Goal: Task Accomplishment & Management: Manage account settings

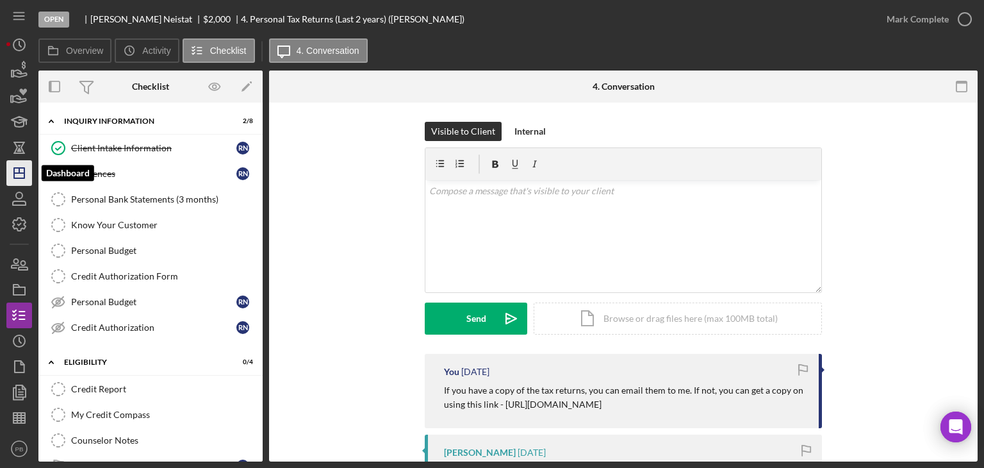
click at [26, 165] on icon "Icon/Dashboard" at bounding box center [19, 173] width 32 height 32
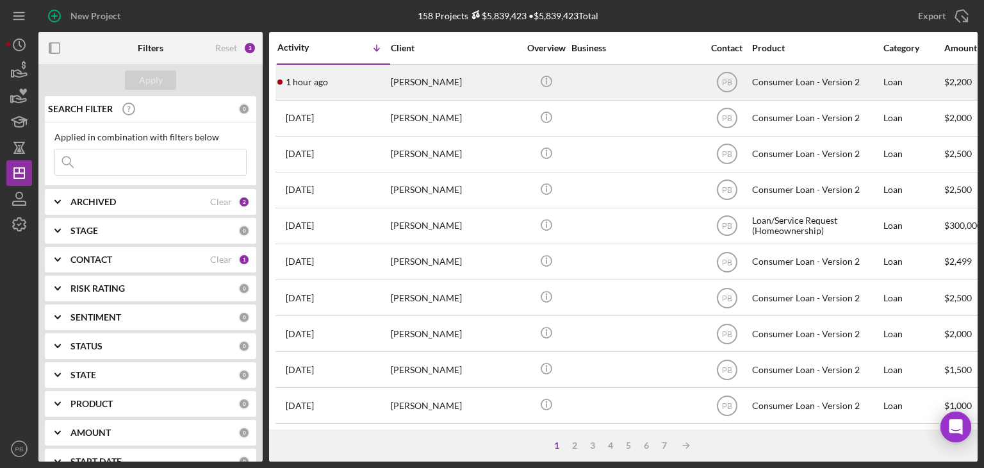
click at [425, 87] on div "[PERSON_NAME]" at bounding box center [455, 82] width 128 height 34
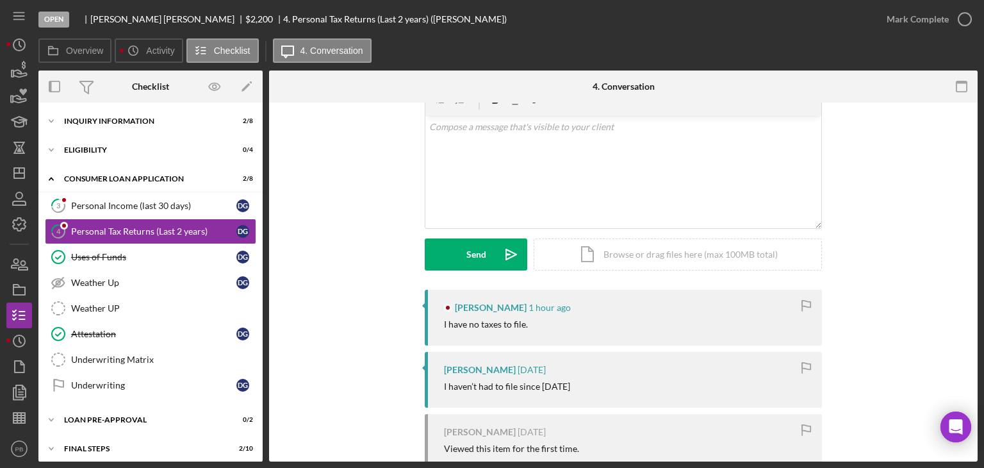
scroll to position [170, 0]
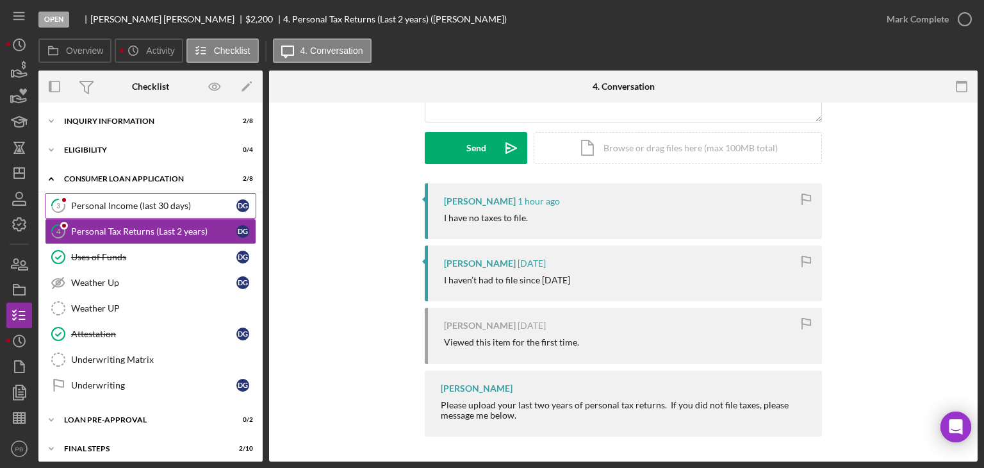
click at [125, 205] on div "Personal Income (last 30 days)" at bounding box center [153, 206] width 165 height 10
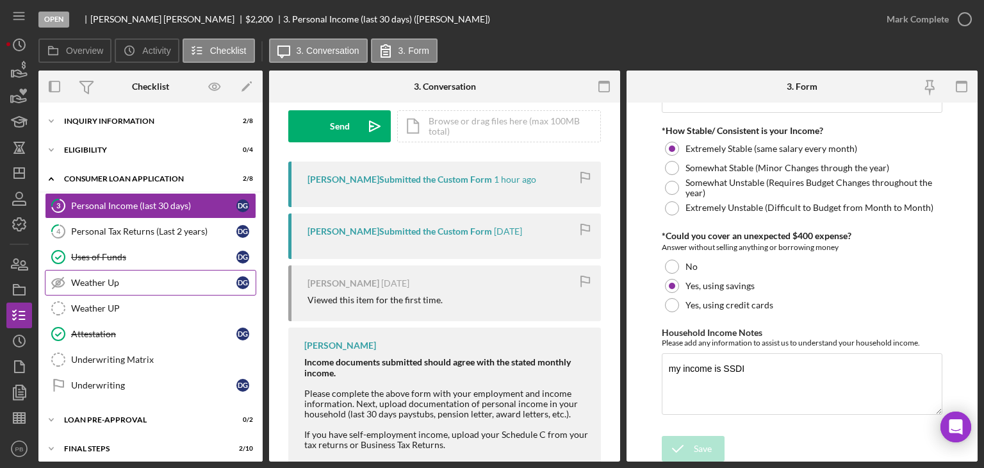
scroll to position [33, 0]
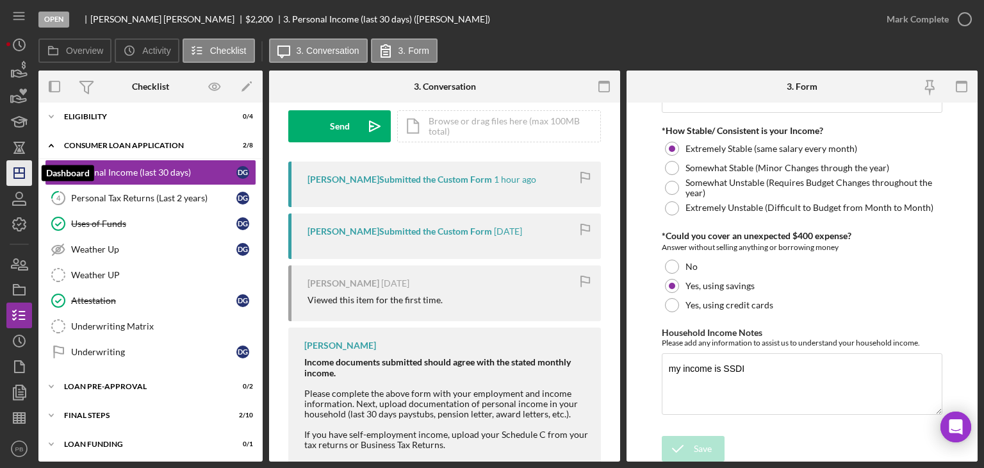
click at [19, 170] on line "button" at bounding box center [19, 170] width 0 height 5
